Goal: Information Seeking & Learning: Learn about a topic

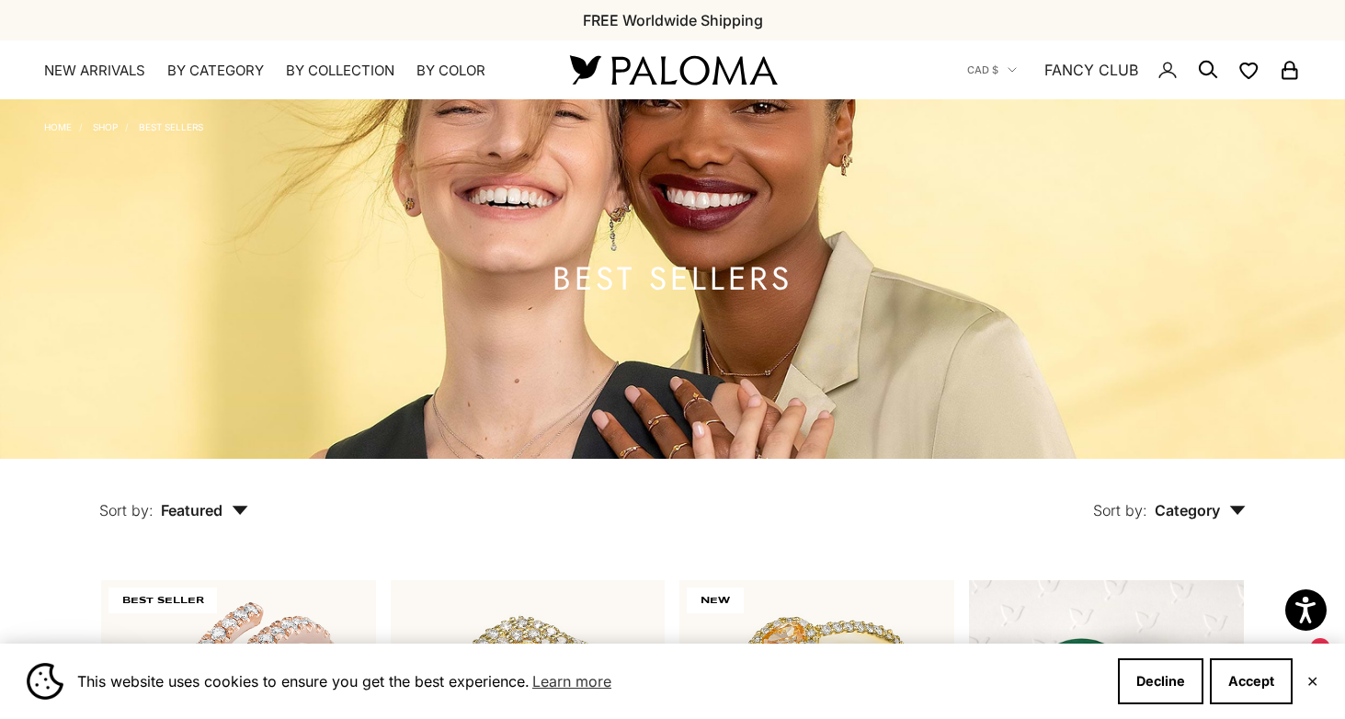
scroll to position [5285, 0]
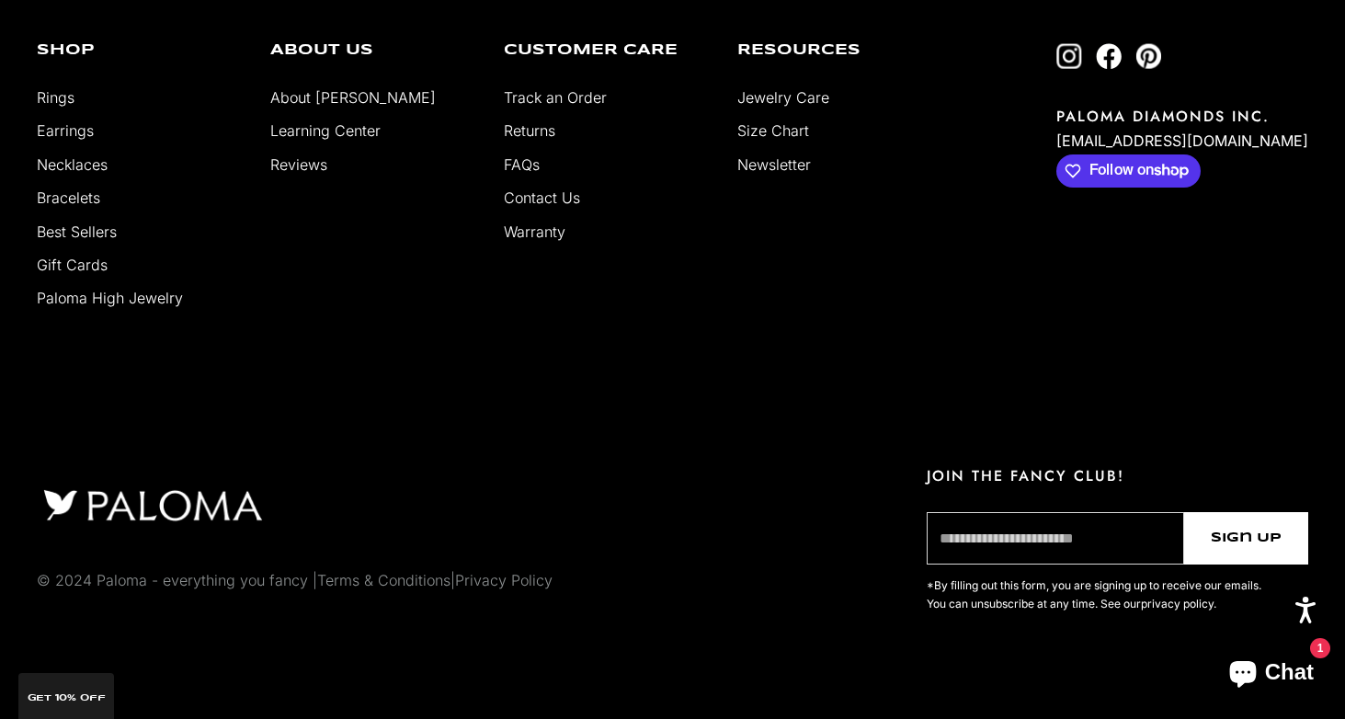
scroll to position [3946, 0]
click at [105, 302] on link "Paloma High Jewelry" at bounding box center [110, 299] width 146 height 18
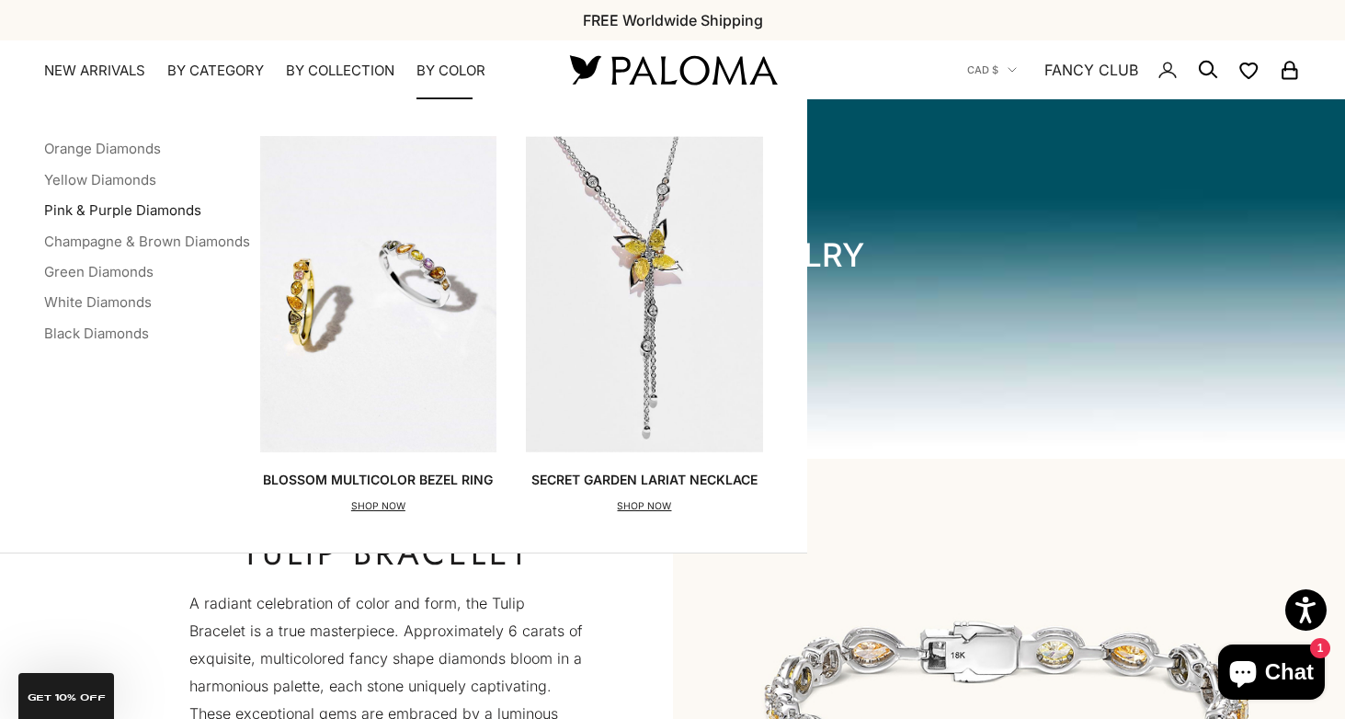
click at [155, 209] on link "Pink & Purple Diamonds" at bounding box center [122, 209] width 157 height 17
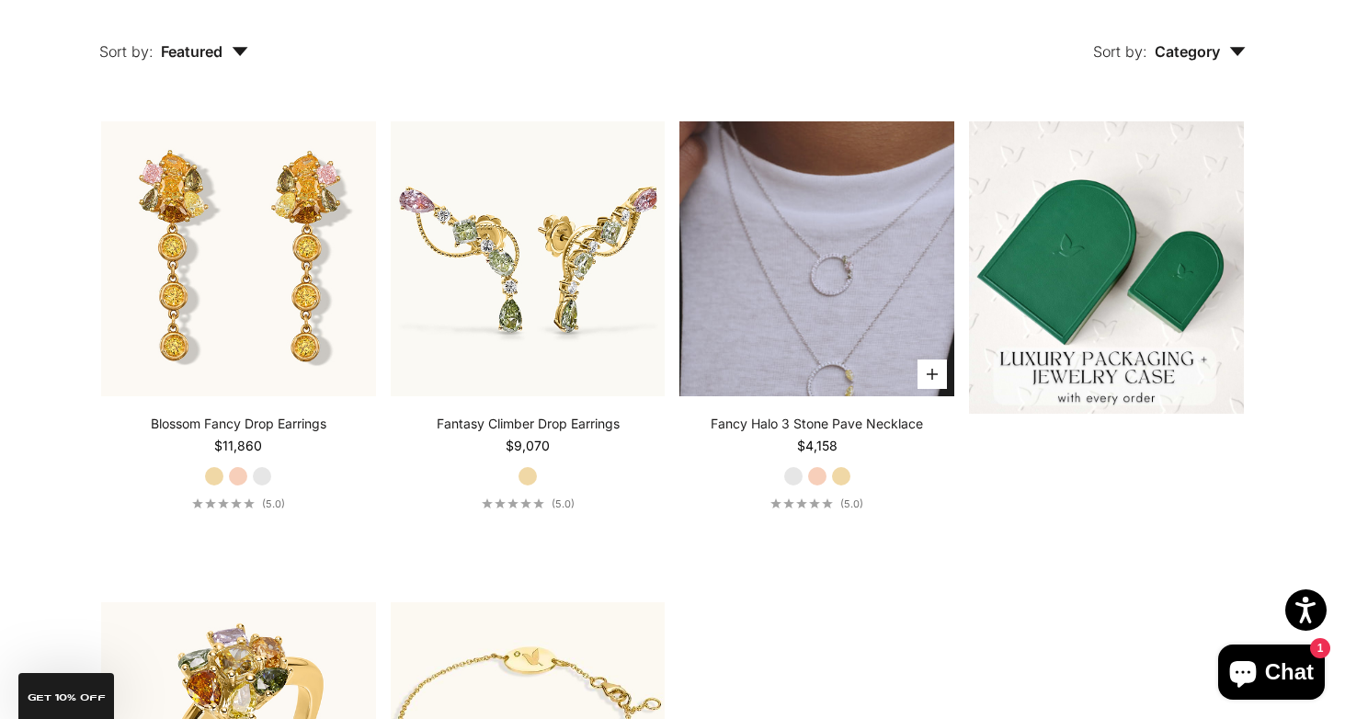
scroll to position [433, 0]
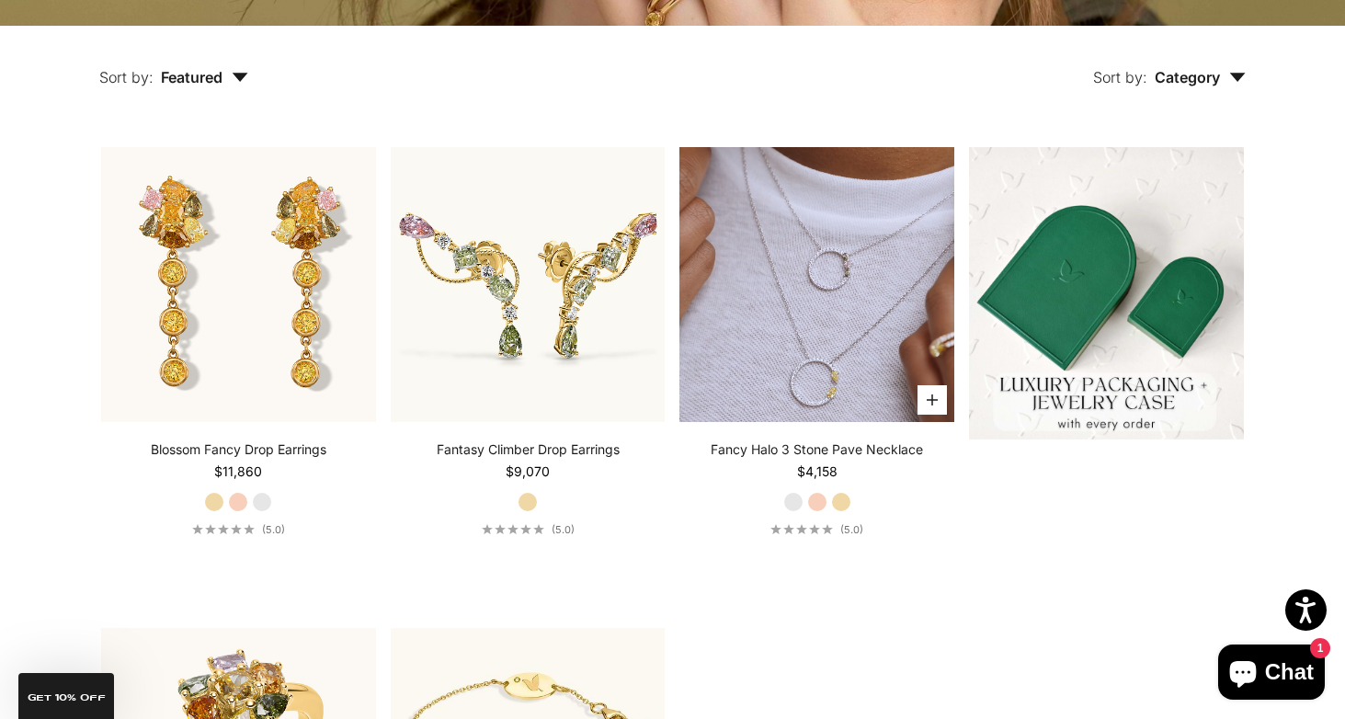
click at [803, 245] on video "#YellowGold\a#RoseGold\a#WhiteGold" at bounding box center [816, 284] width 275 height 275
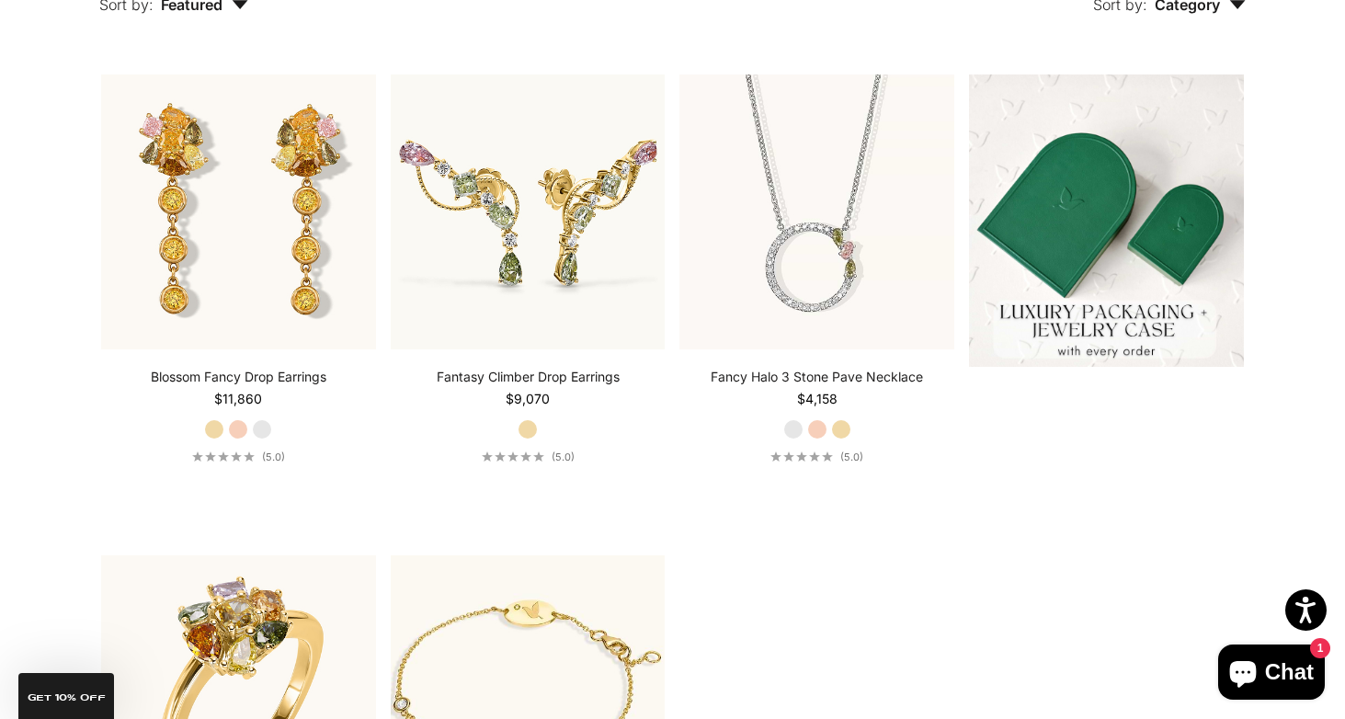
scroll to position [151, 0]
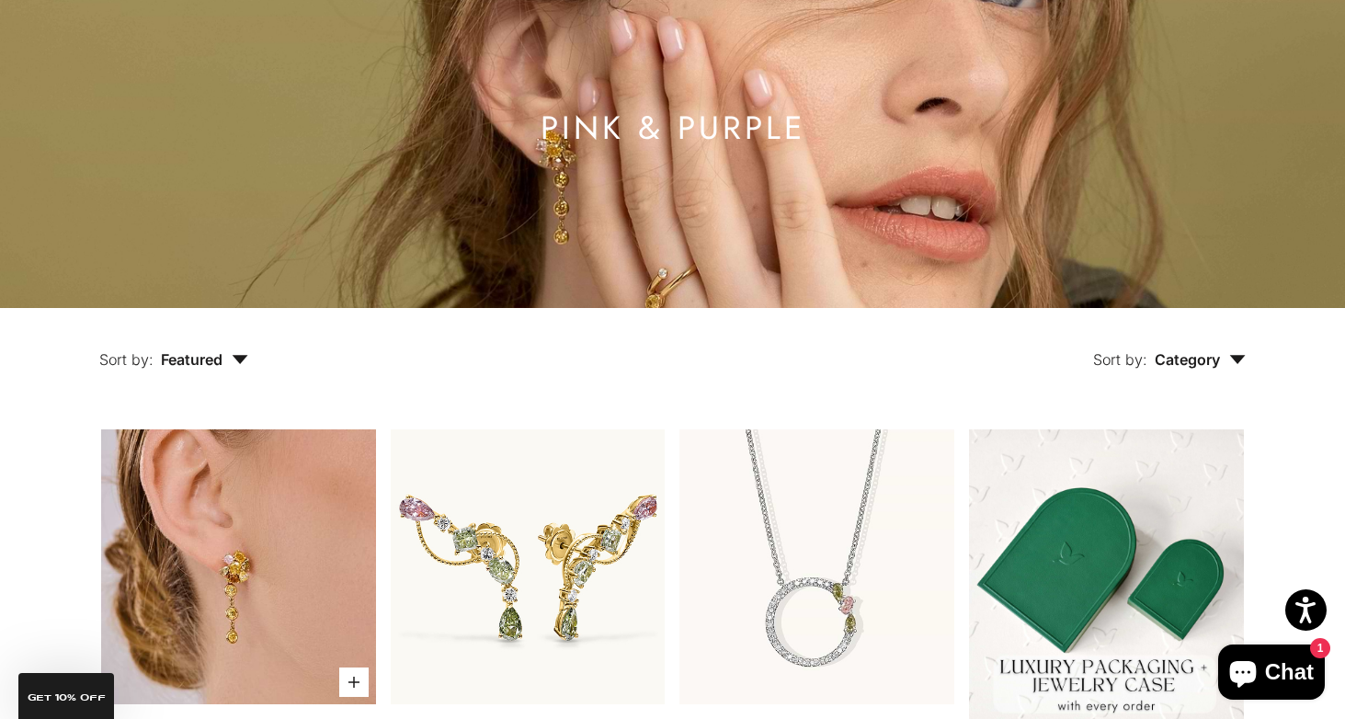
click at [236, 511] on img at bounding box center [238, 566] width 275 height 275
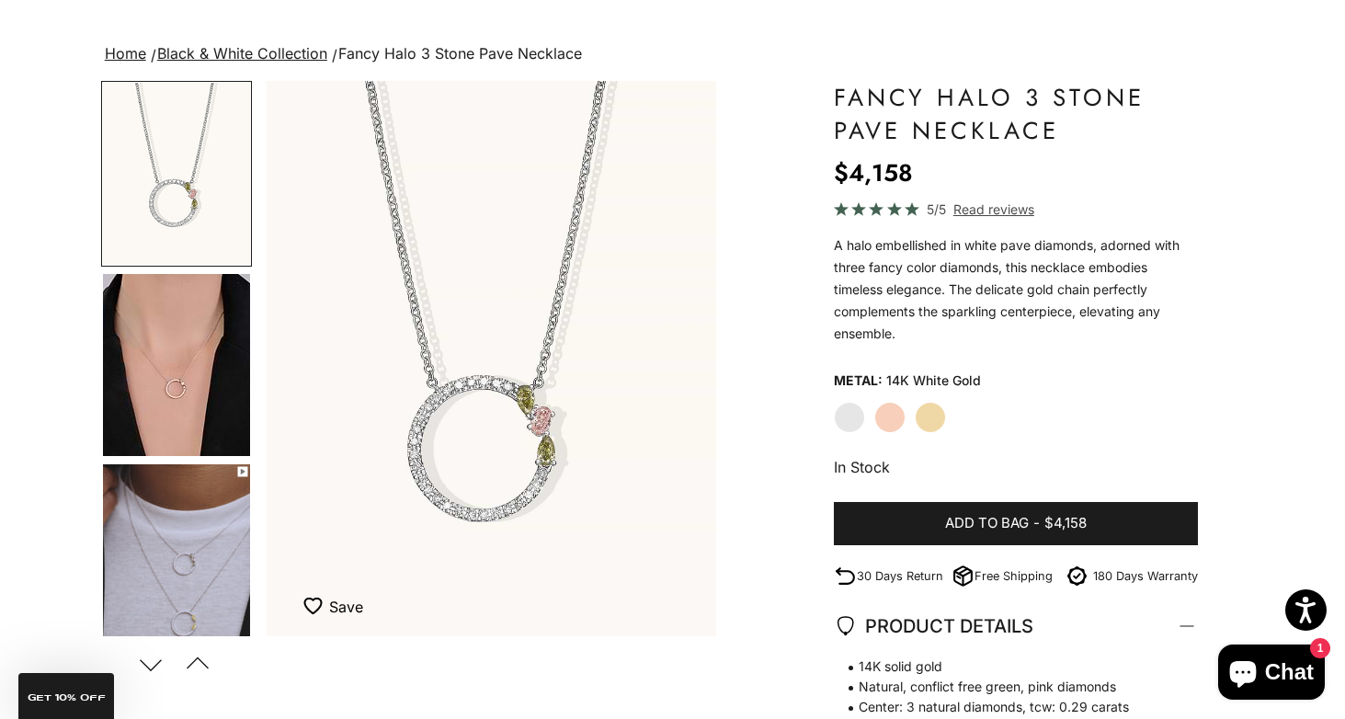
scroll to position [108, 0]
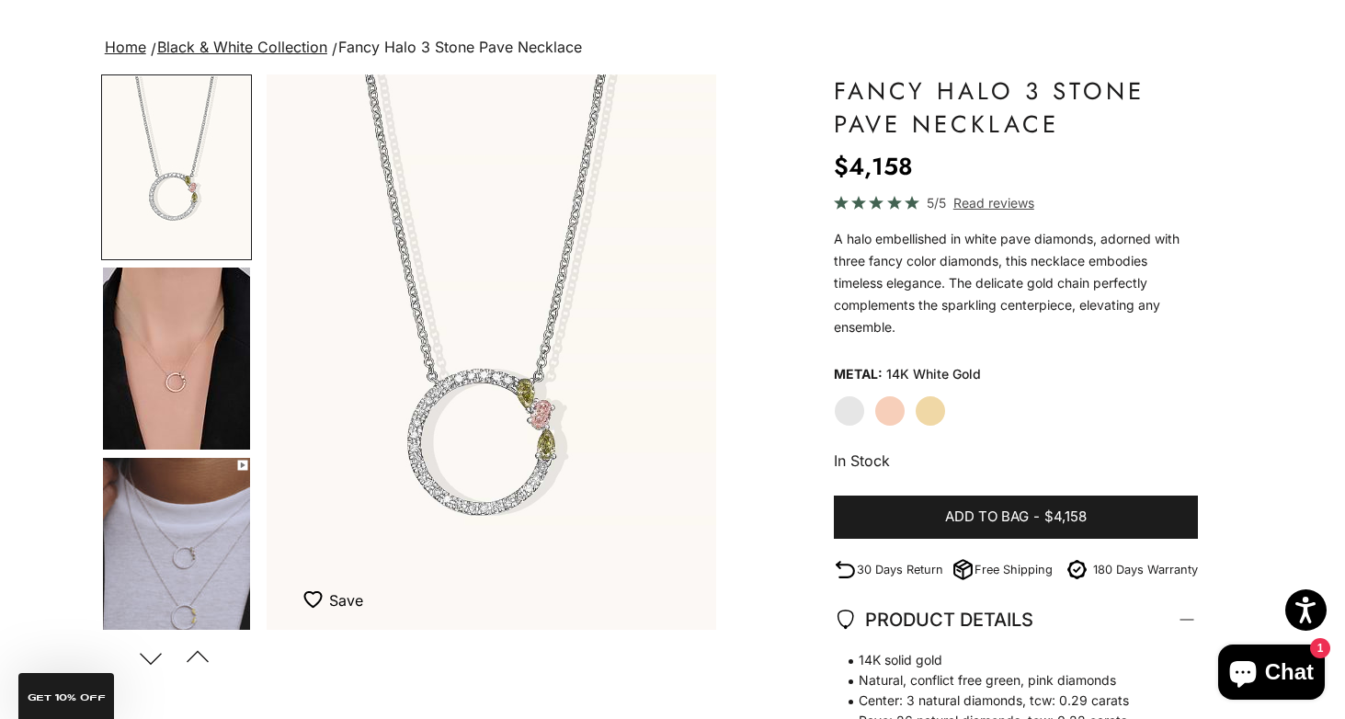
click at [206, 375] on img "Go to item 4" at bounding box center [176, 359] width 147 height 182
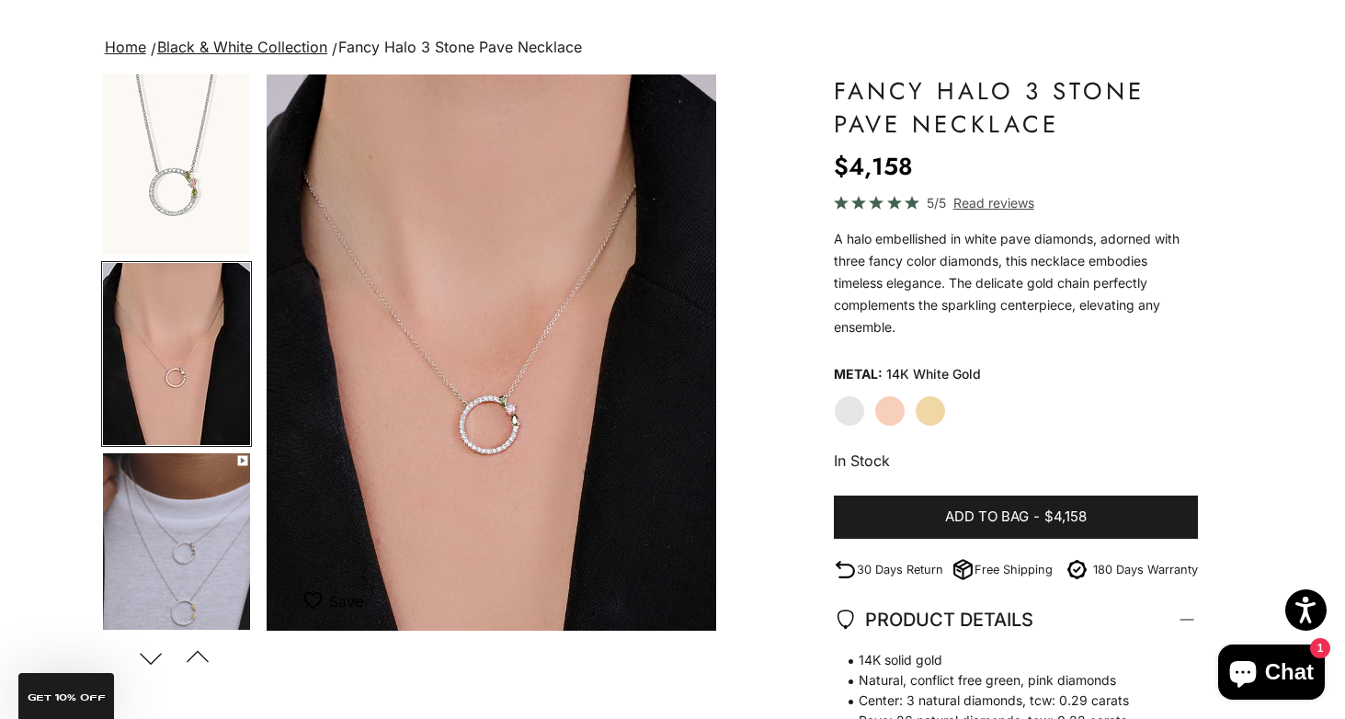
click at [196, 521] on img "Go to item 5" at bounding box center [176, 544] width 147 height 182
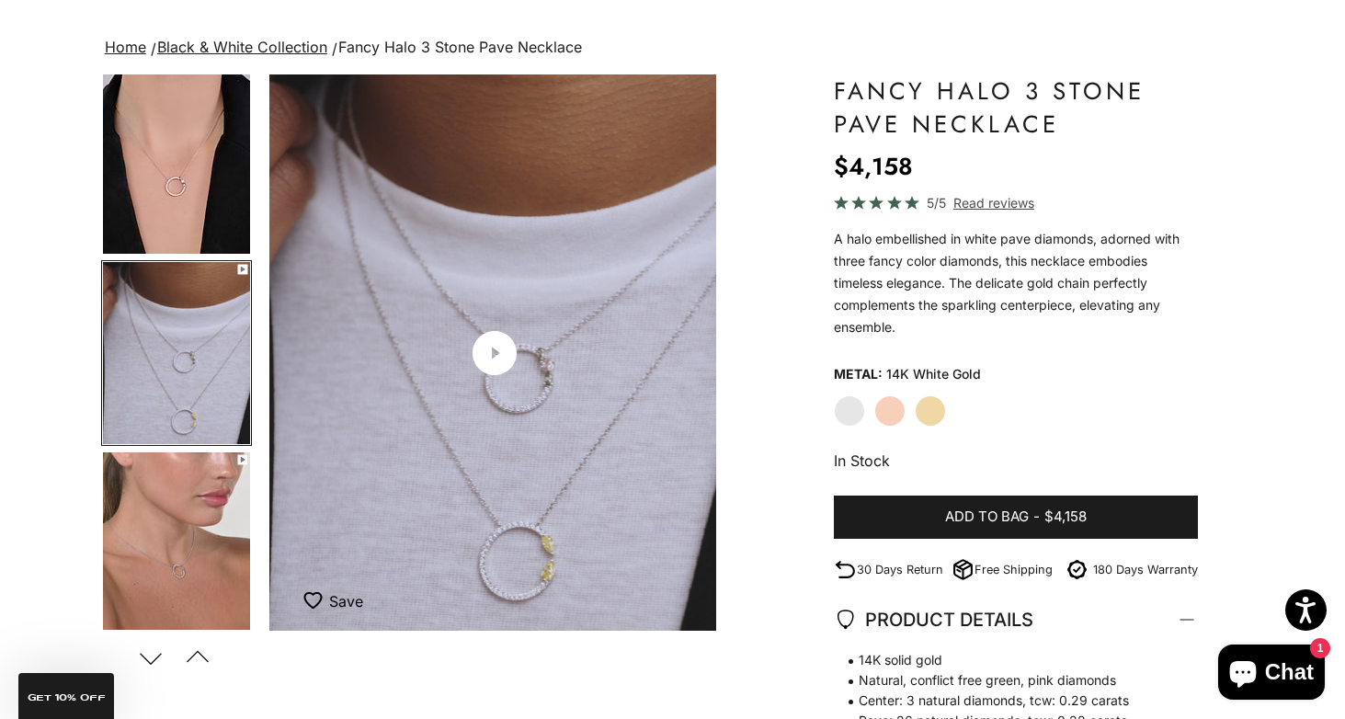
scroll to position [0, 943]
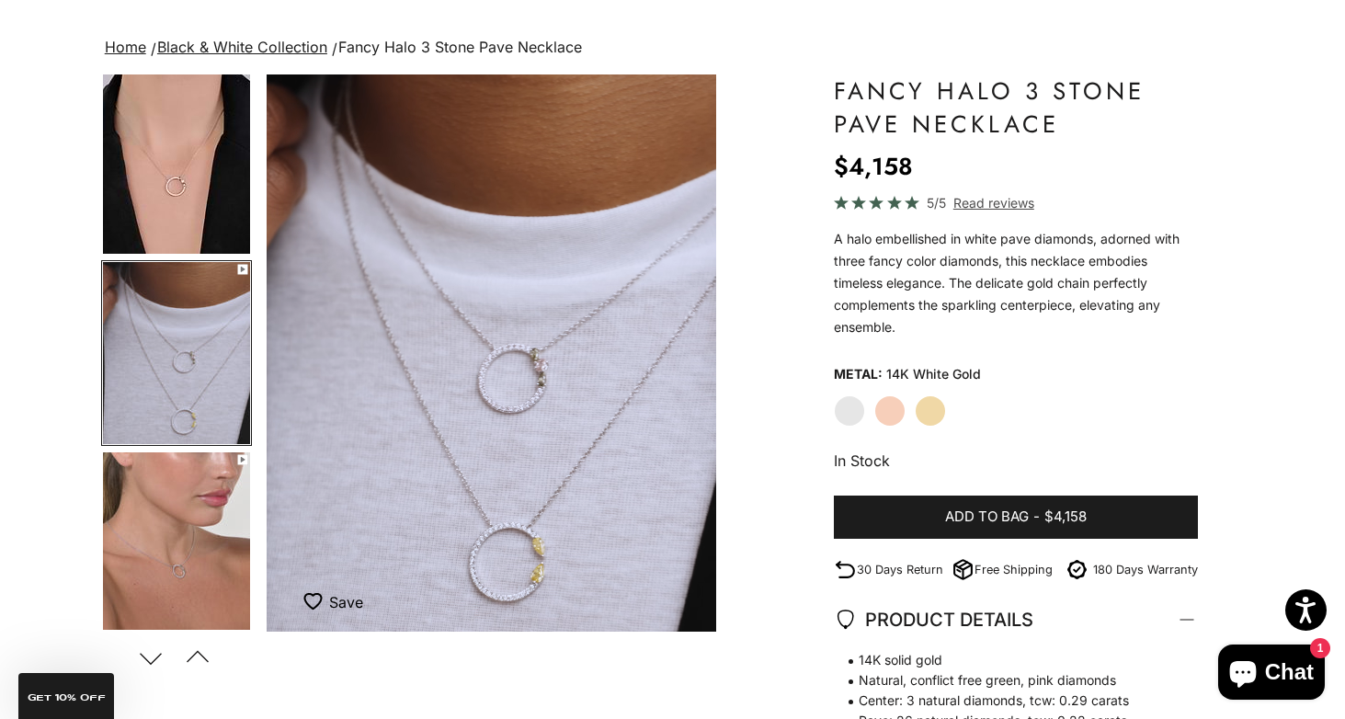
click at [200, 606] on img "Go to item 6" at bounding box center [176, 543] width 147 height 182
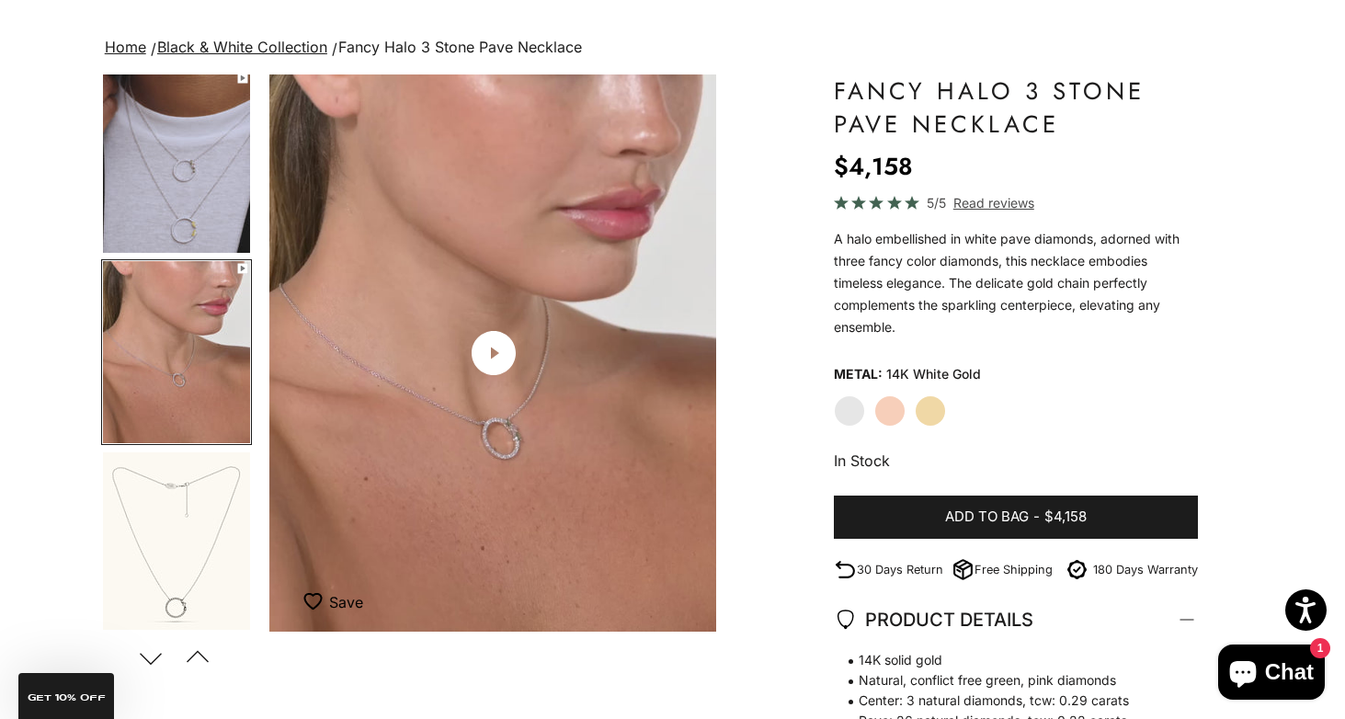
scroll to position [0, 1416]
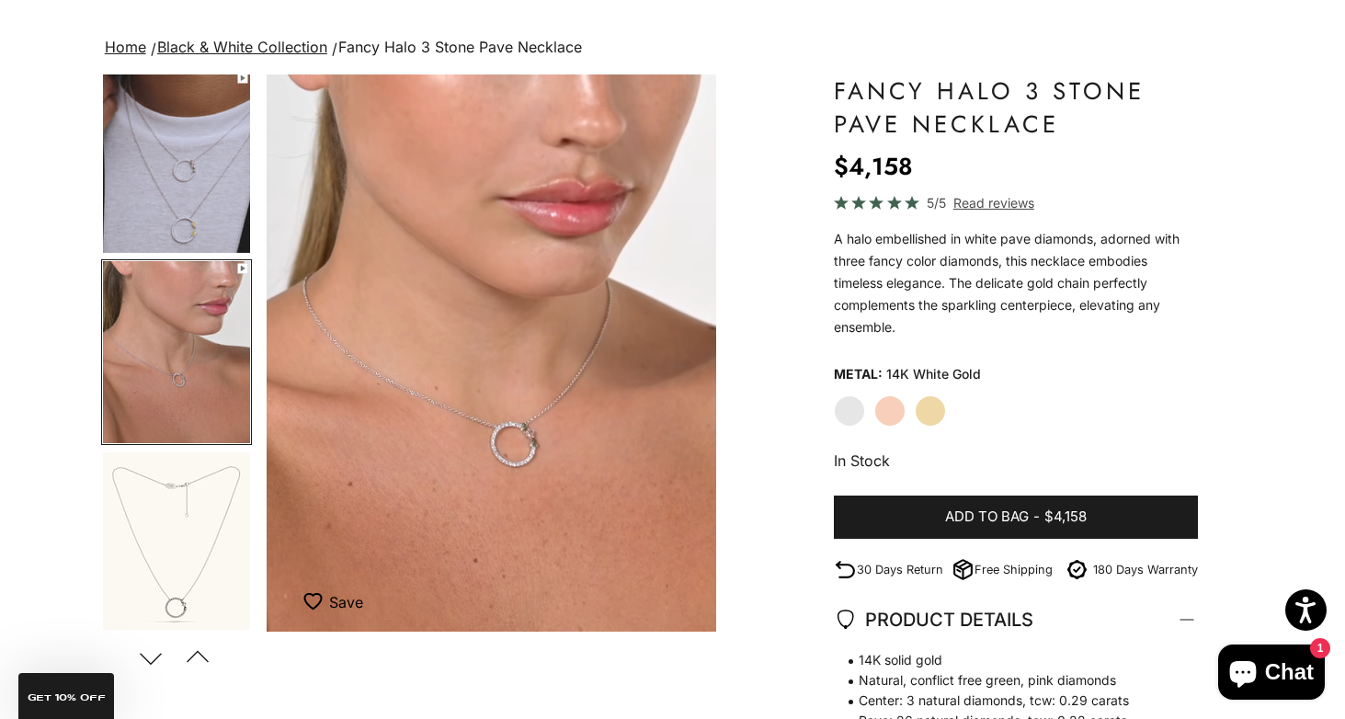
click at [188, 569] on img "Go to item 7" at bounding box center [176, 542] width 147 height 181
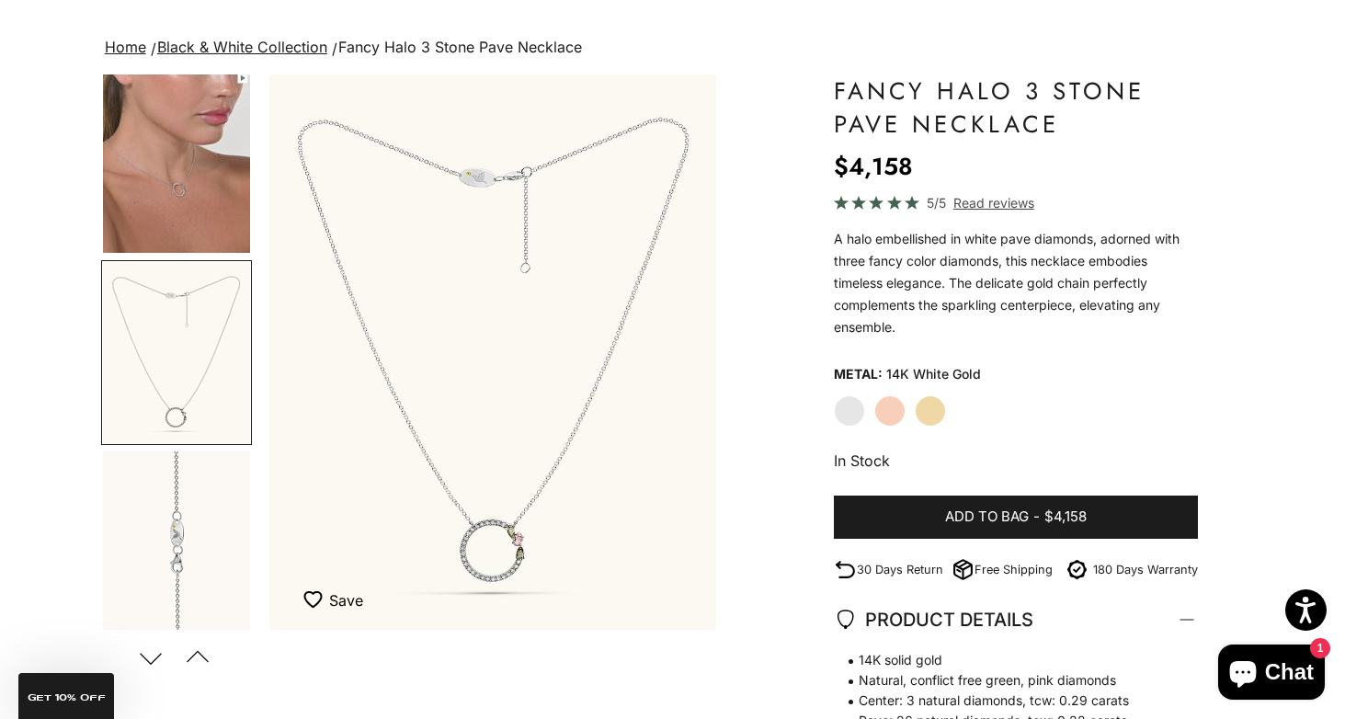
scroll to position [0, 1887]
click at [517, 559] on img "Item 7 of 18" at bounding box center [492, 351] width 450 height 555
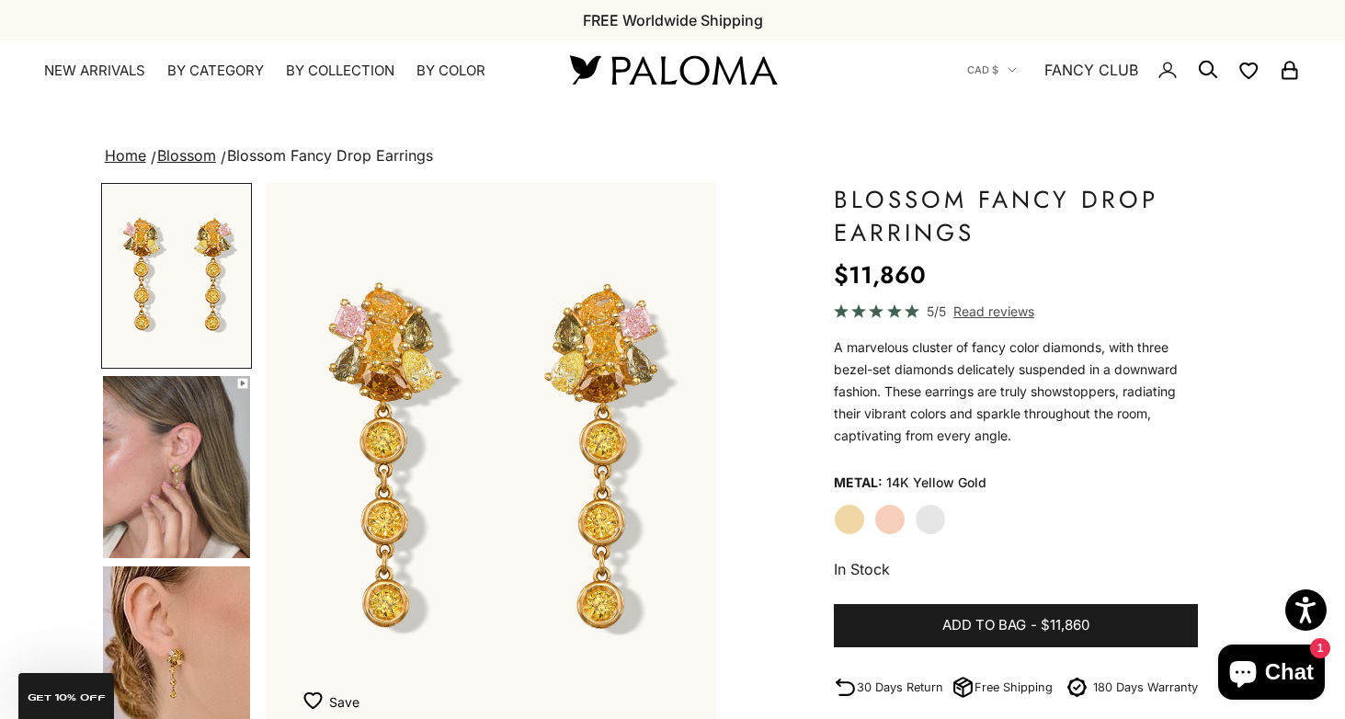
click at [236, 511] on img "Go to item 4" at bounding box center [176, 467] width 147 height 182
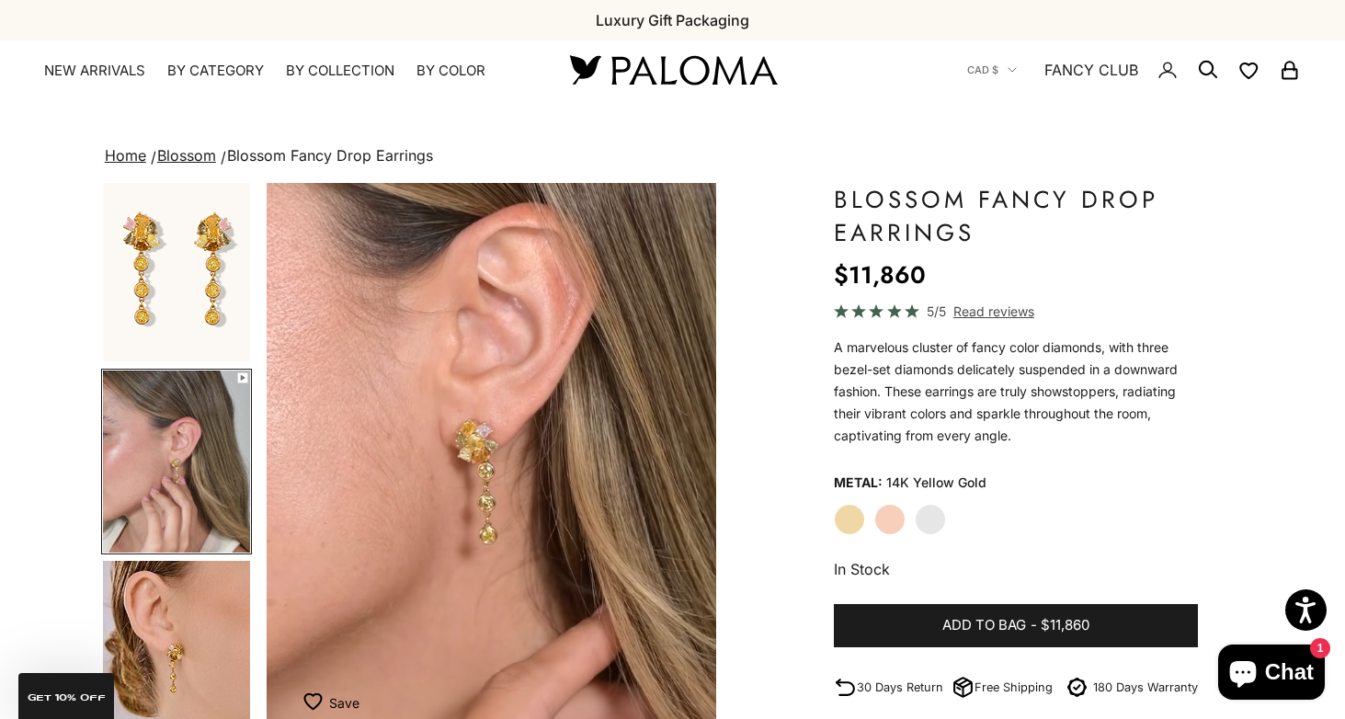
click at [216, 592] on img "Go to item 5" at bounding box center [176, 652] width 147 height 182
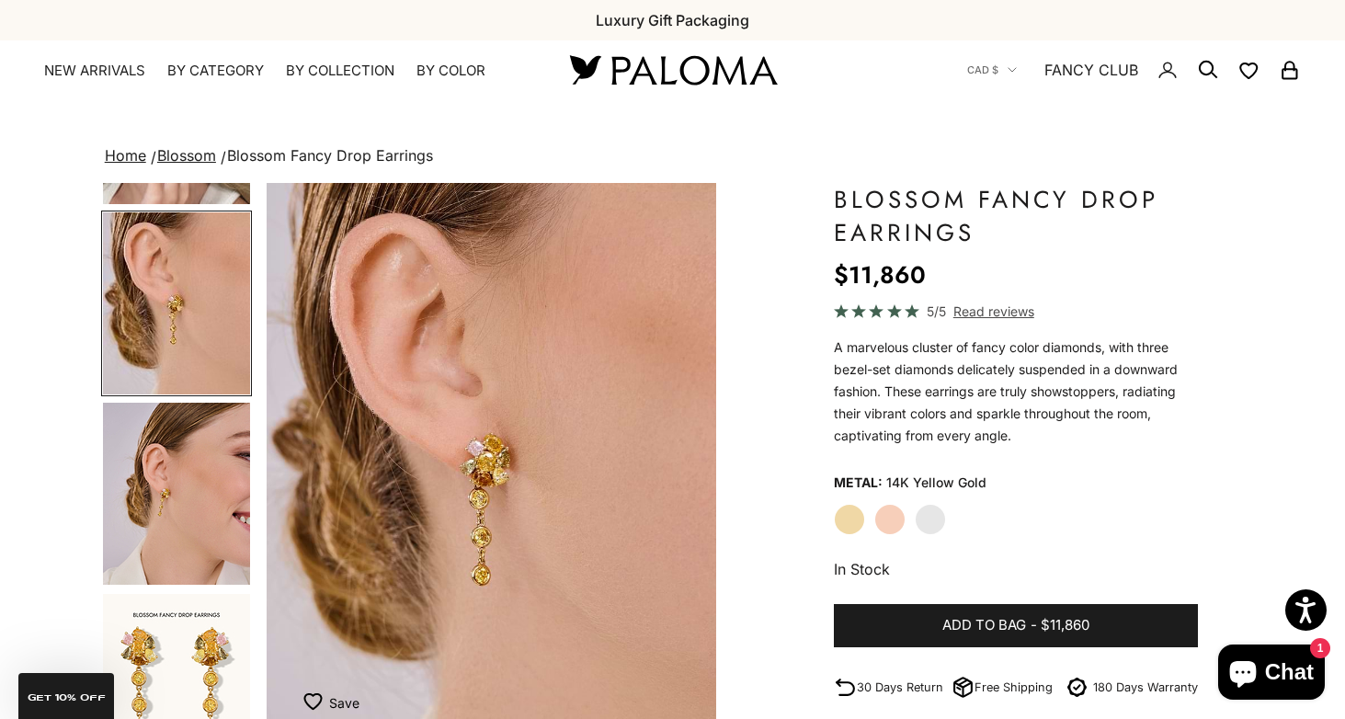
scroll to position [471, 0]
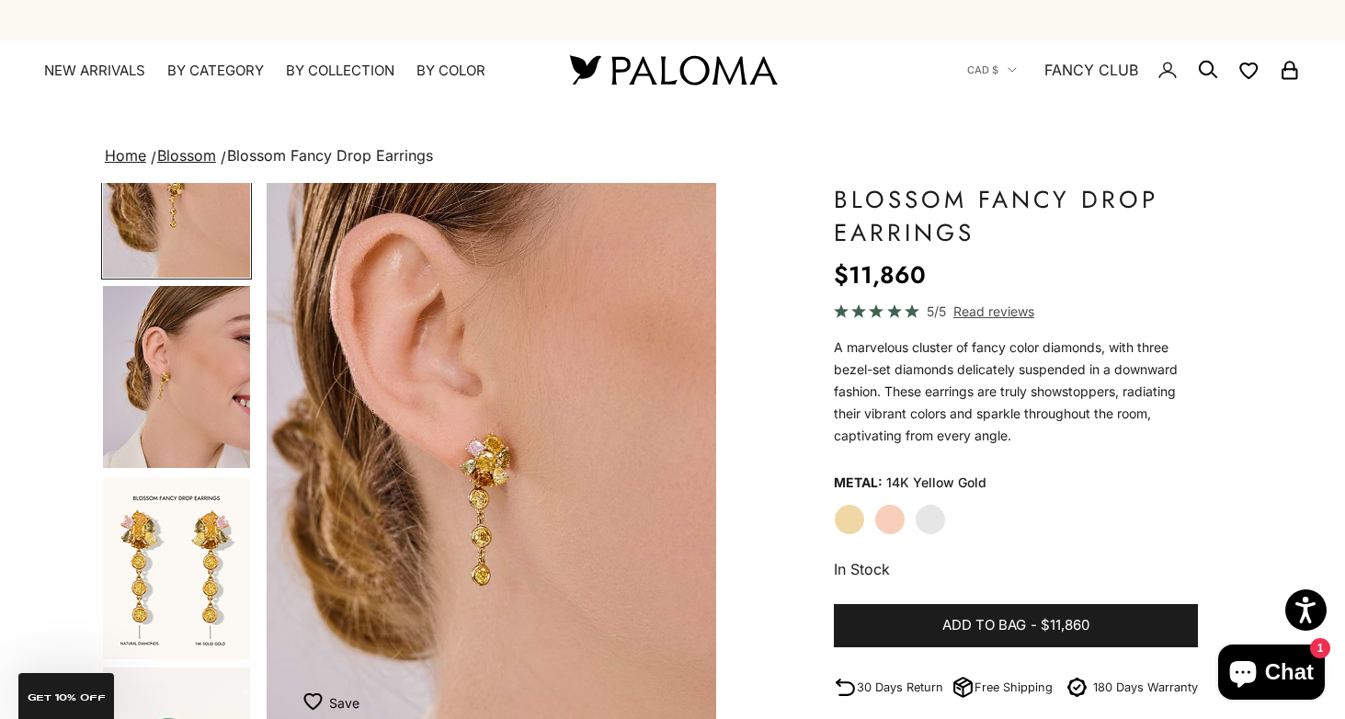
click at [218, 486] on img "Go to item 7" at bounding box center [176, 568] width 147 height 182
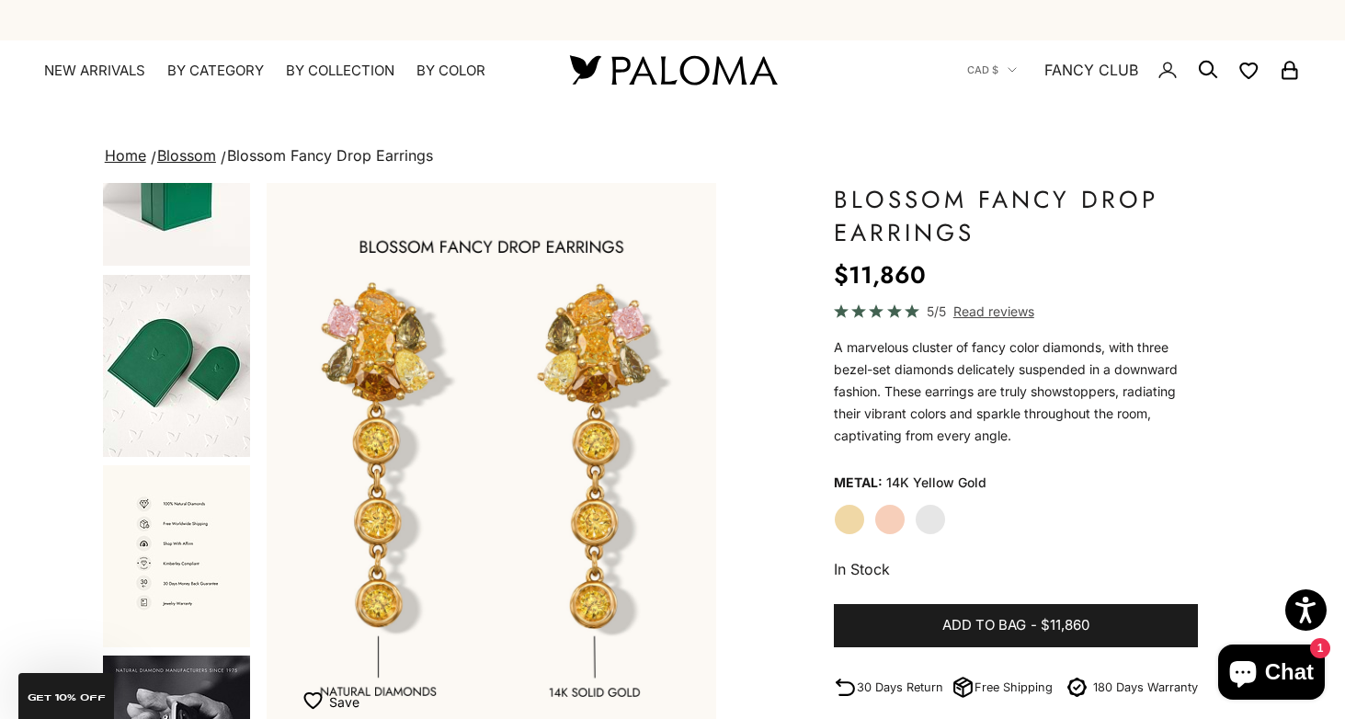
scroll to position [1059, 0]
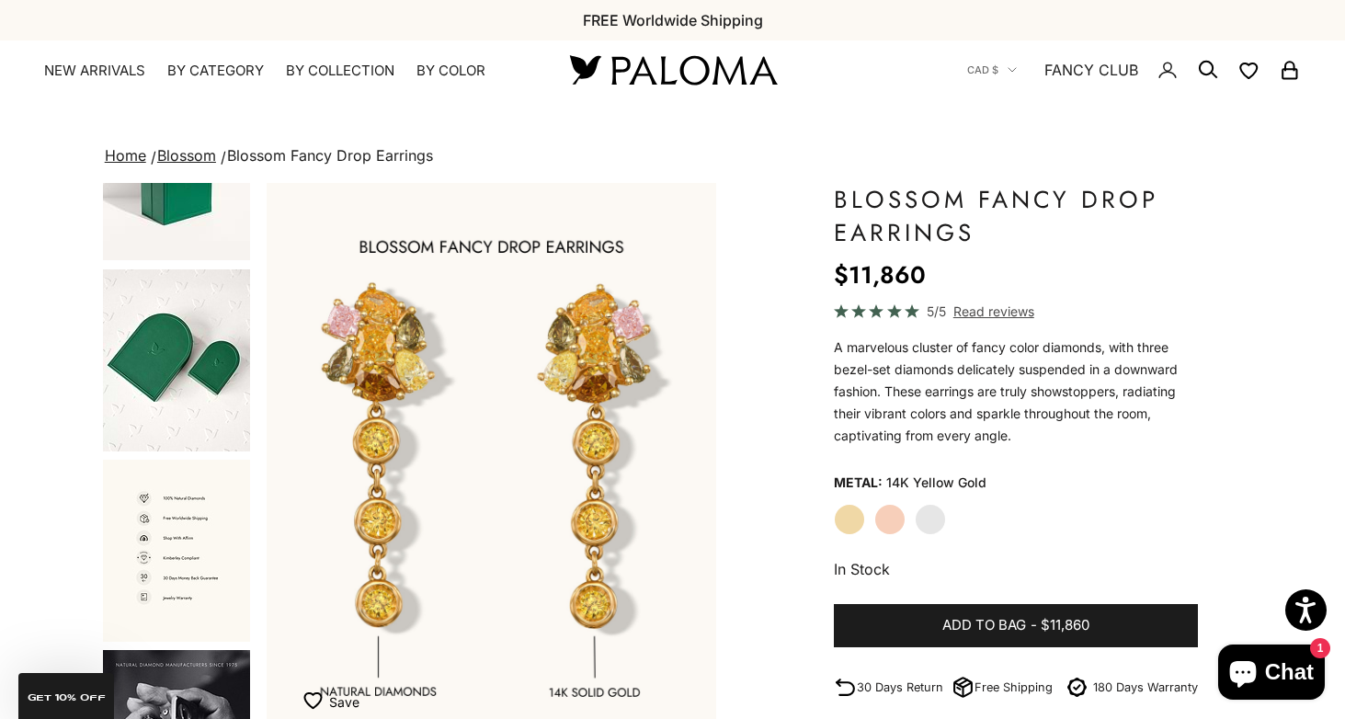
click at [202, 373] on img "Go to item 11" at bounding box center [176, 360] width 147 height 182
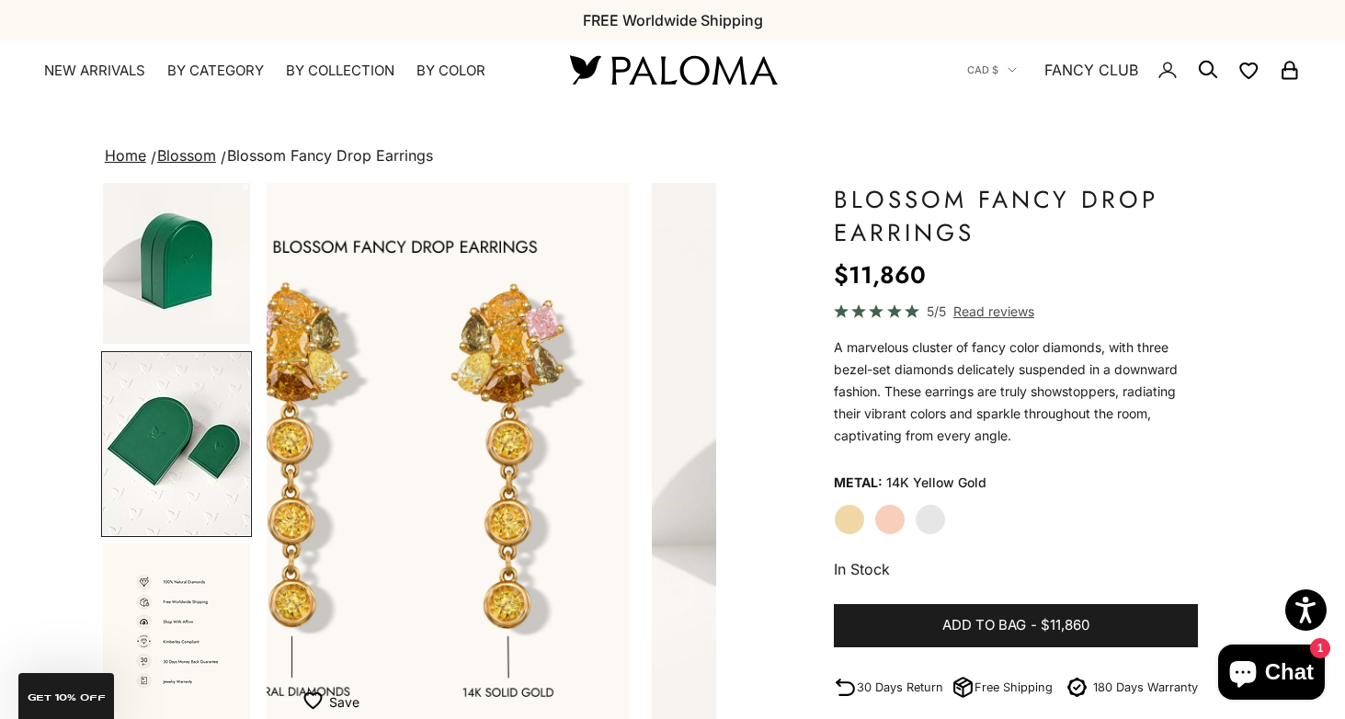
scroll to position [960, 0]
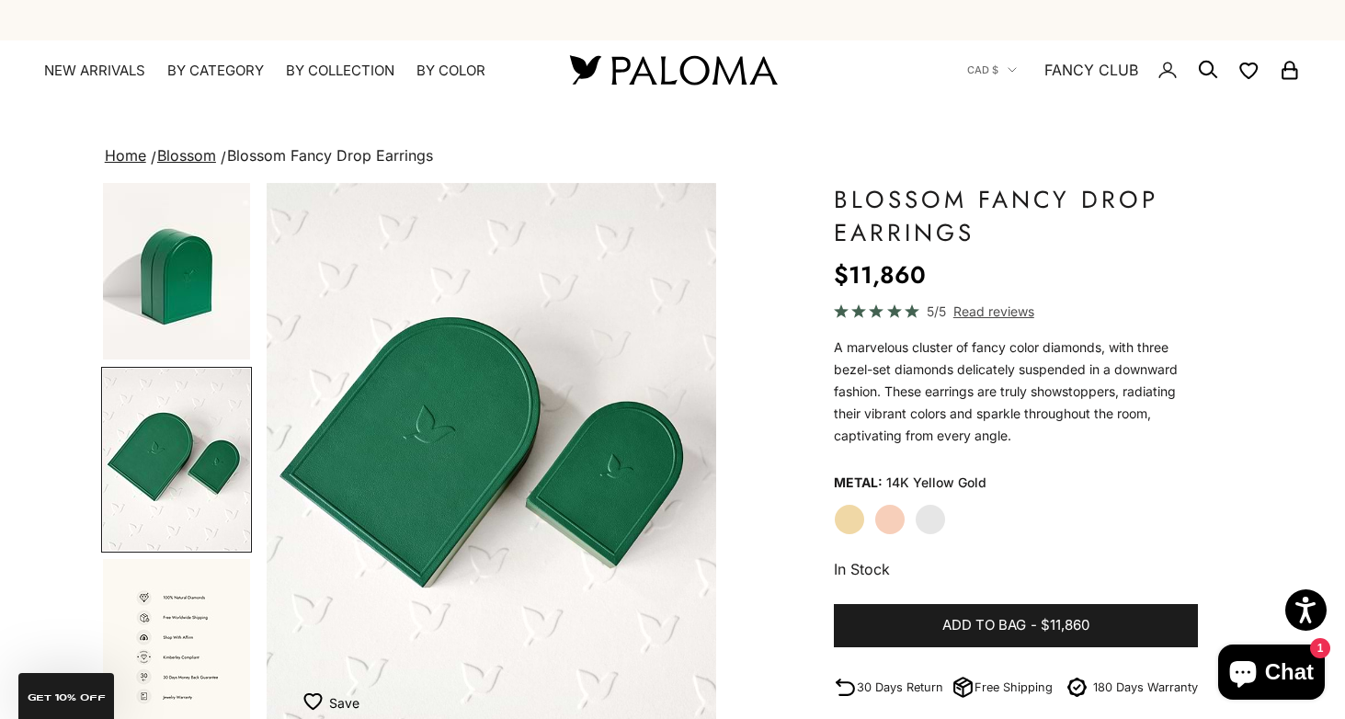
click at [192, 305] on img "Go to item 10" at bounding box center [176, 268] width 147 height 181
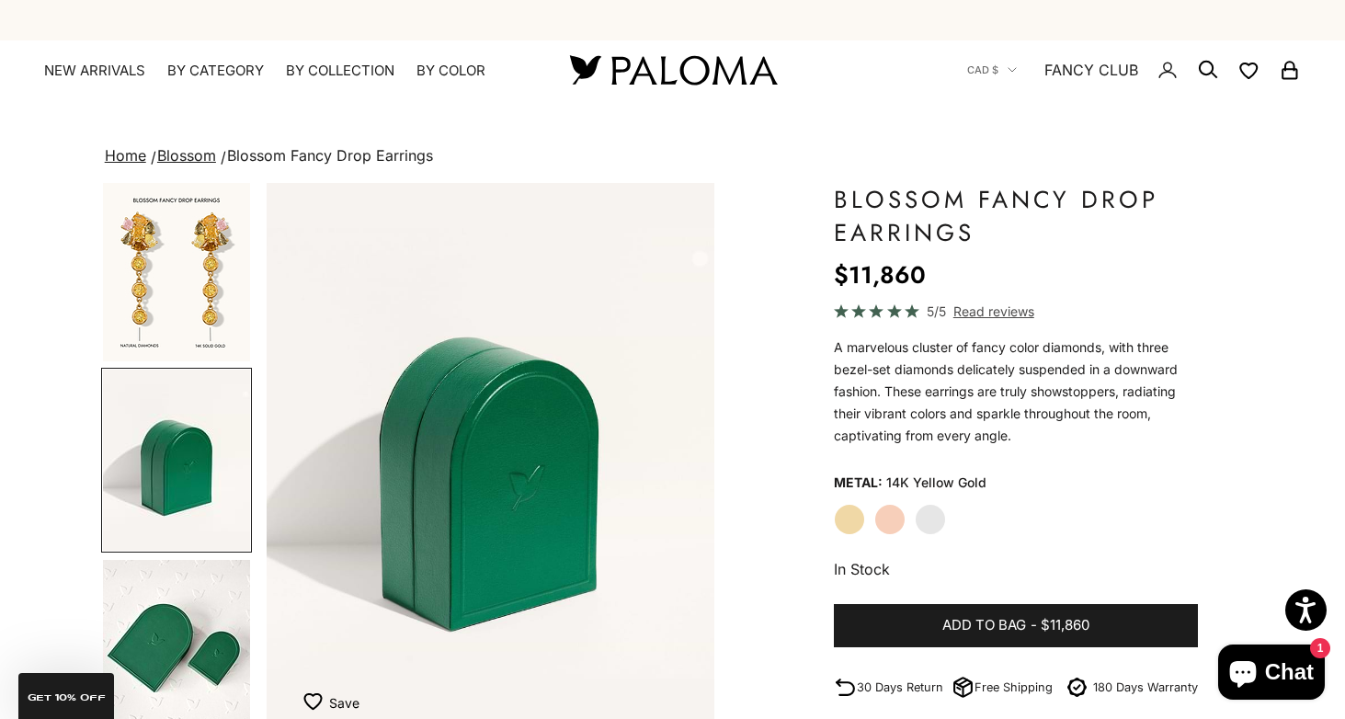
scroll to position [0, 2359]
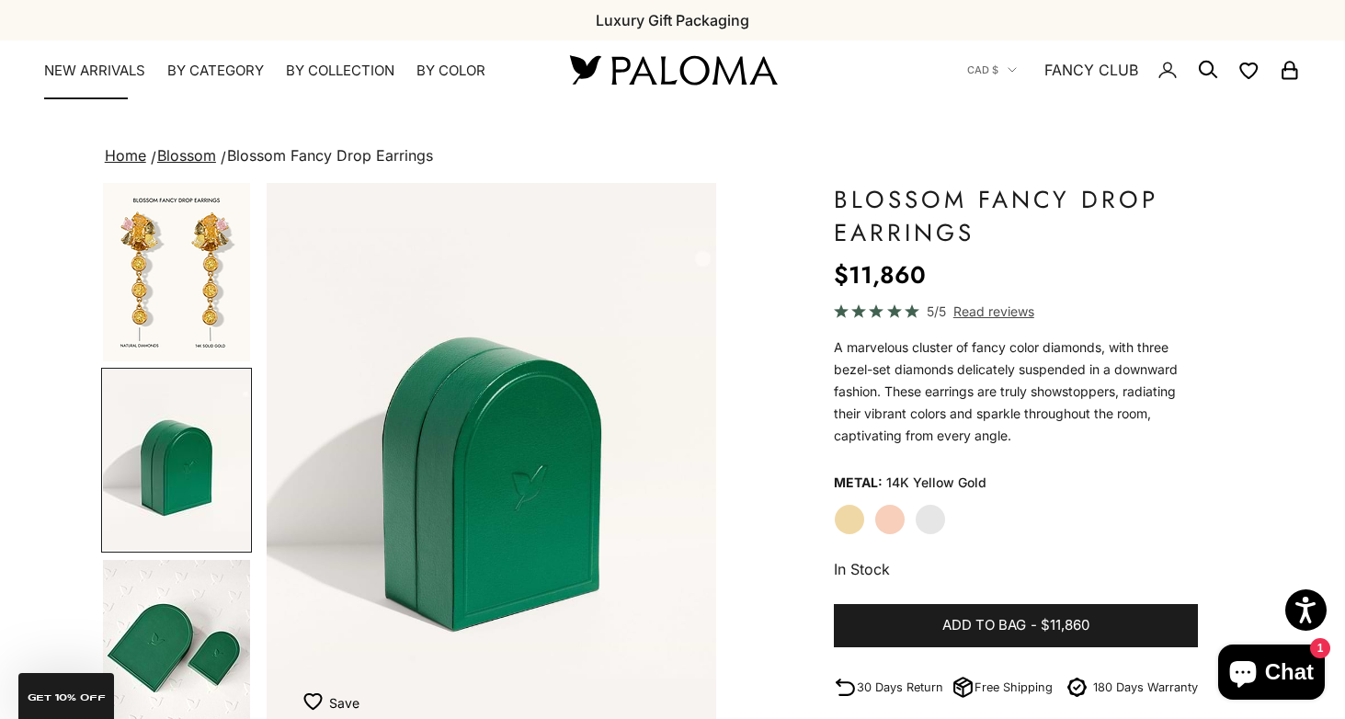
click at [114, 67] on link "NEW ARRIVALS" at bounding box center [94, 71] width 101 height 18
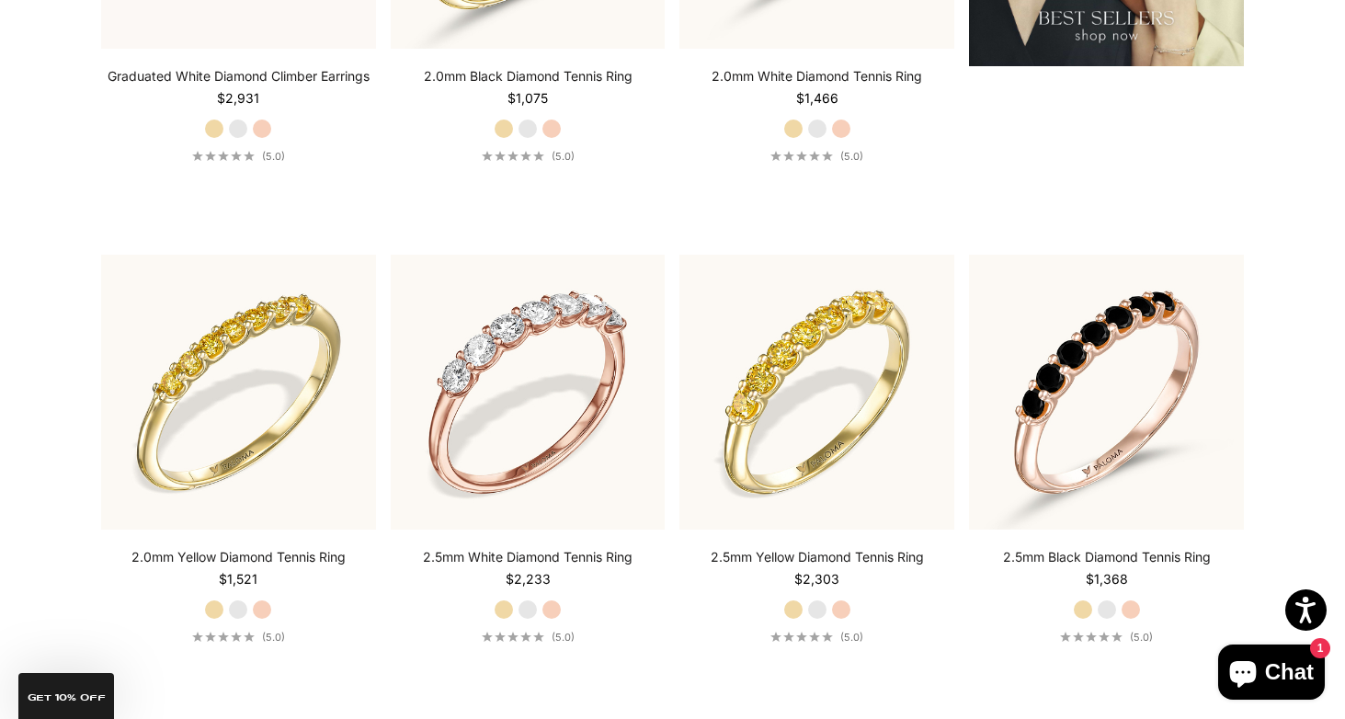
scroll to position [2730, 0]
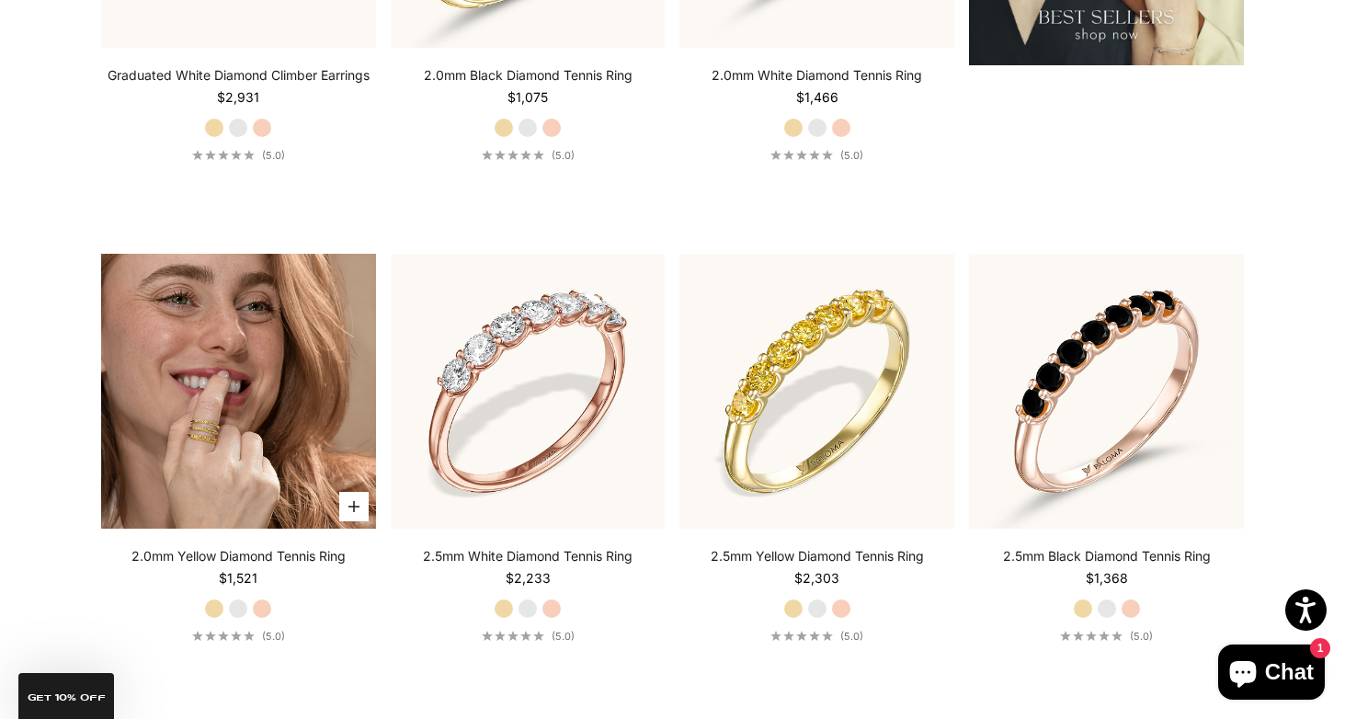
click at [272, 339] on img at bounding box center [238, 391] width 275 height 275
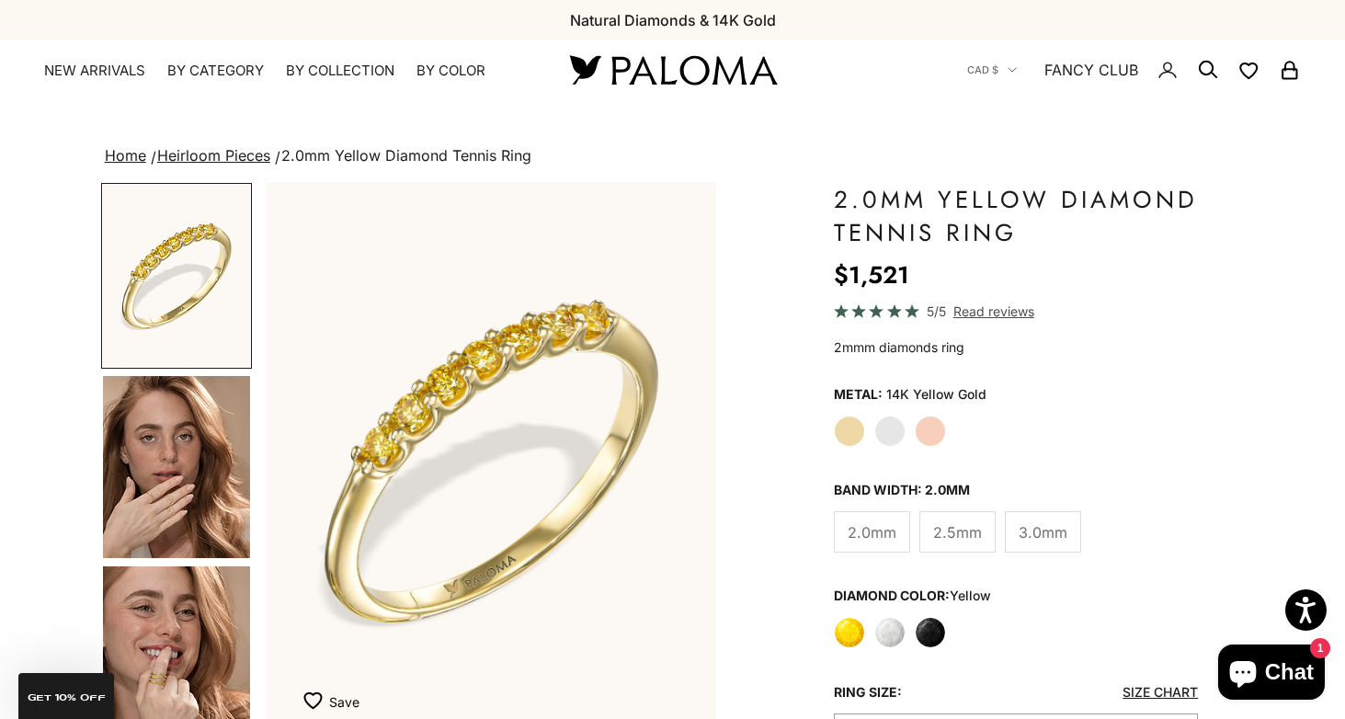
scroll to position [32, 0]
